Goal: Information Seeking & Learning: Learn about a topic

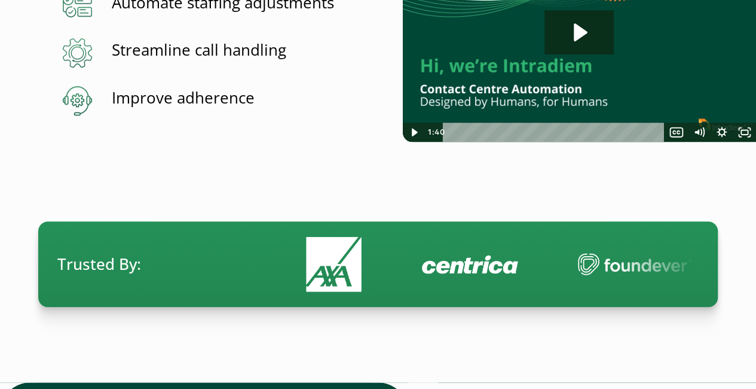
scroll to position [359, 0]
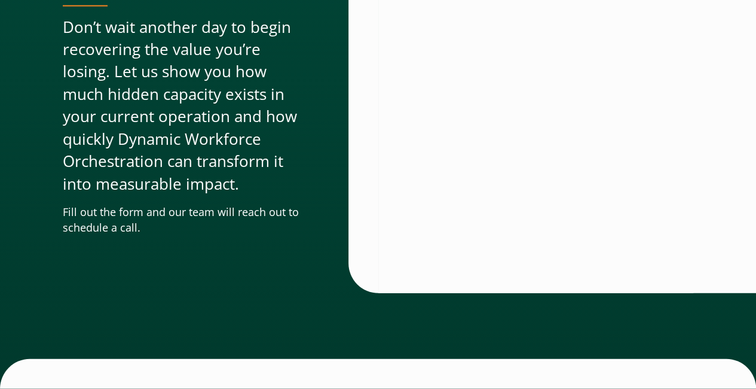
scroll to position [3999, 0]
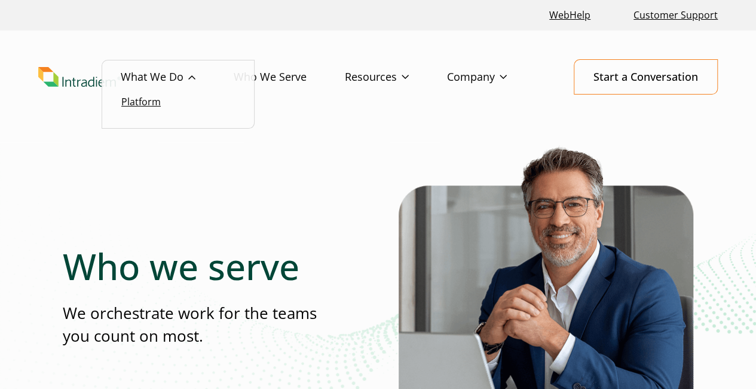
click at [149, 102] on link "Platform" at bounding box center [140, 101] width 39 height 13
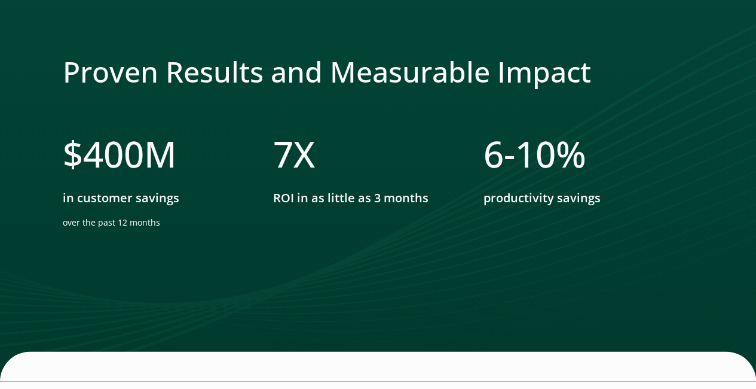
scroll to position [4362, 0]
